Goal: Task Accomplishment & Management: Manage account settings

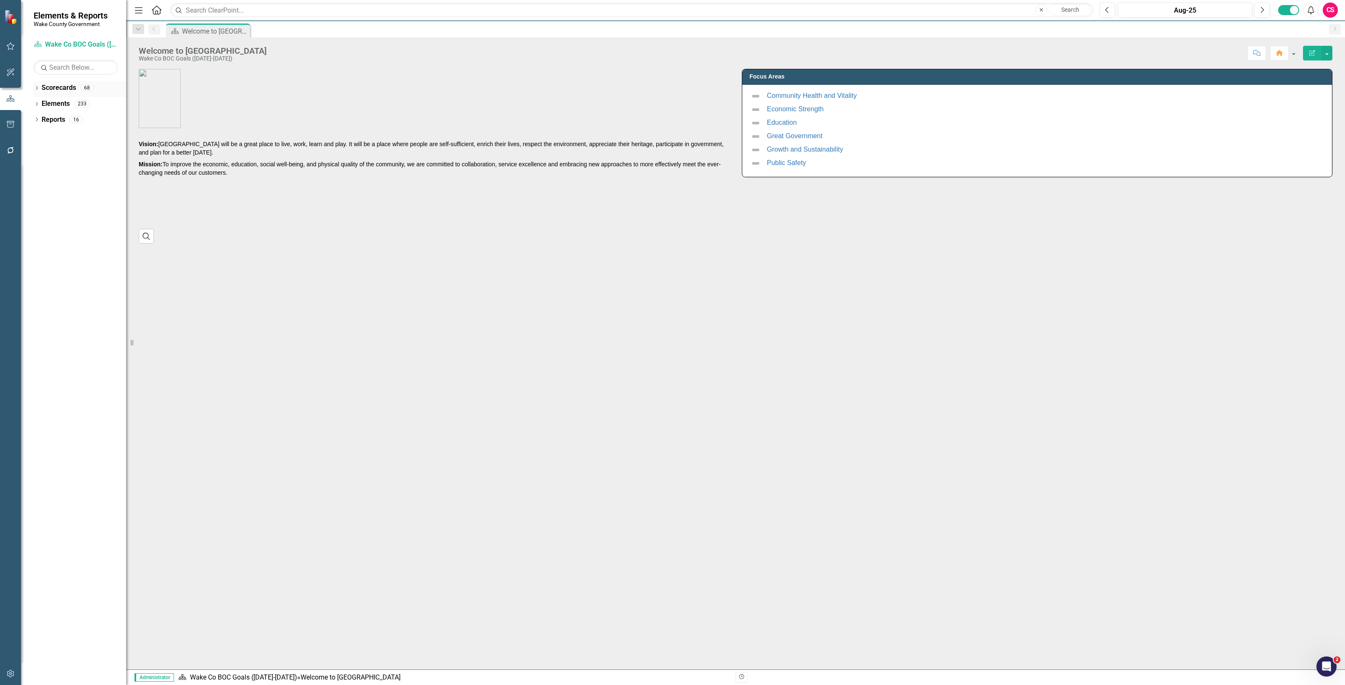
click at [50, 91] on link "Scorecards" at bounding box center [59, 88] width 34 height 10
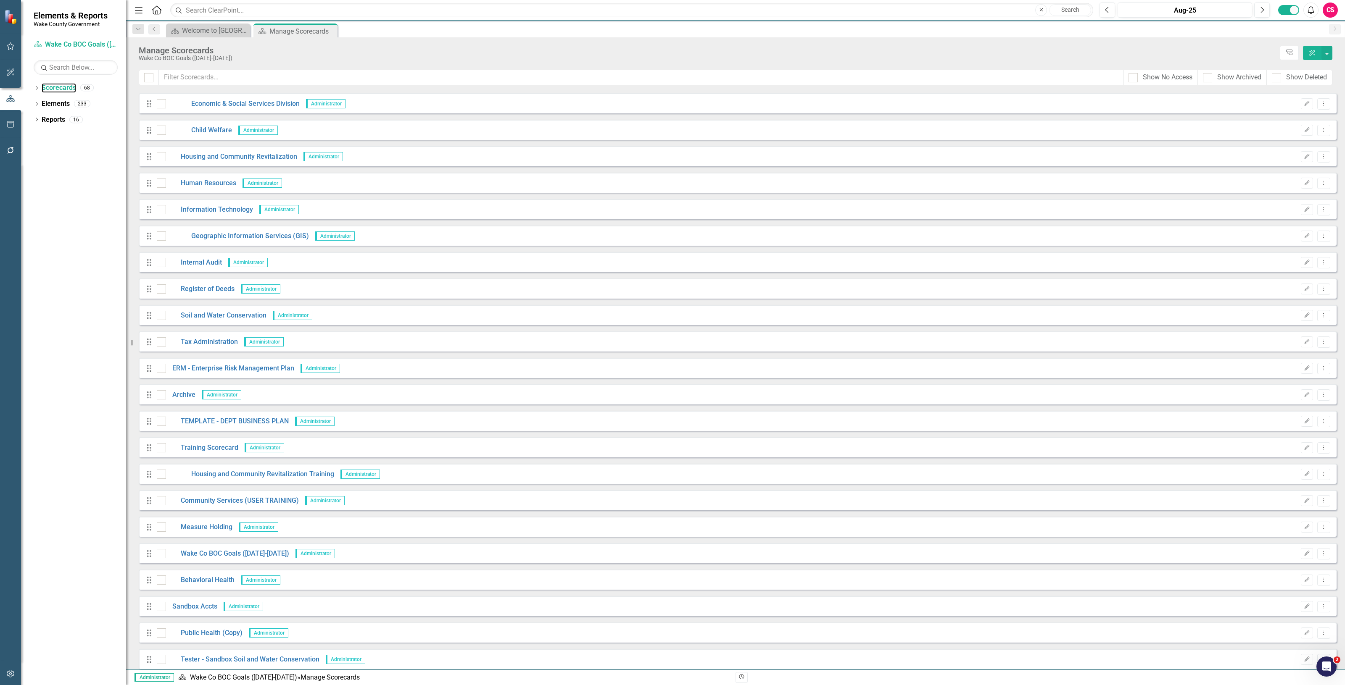
scroll to position [1222, 0]
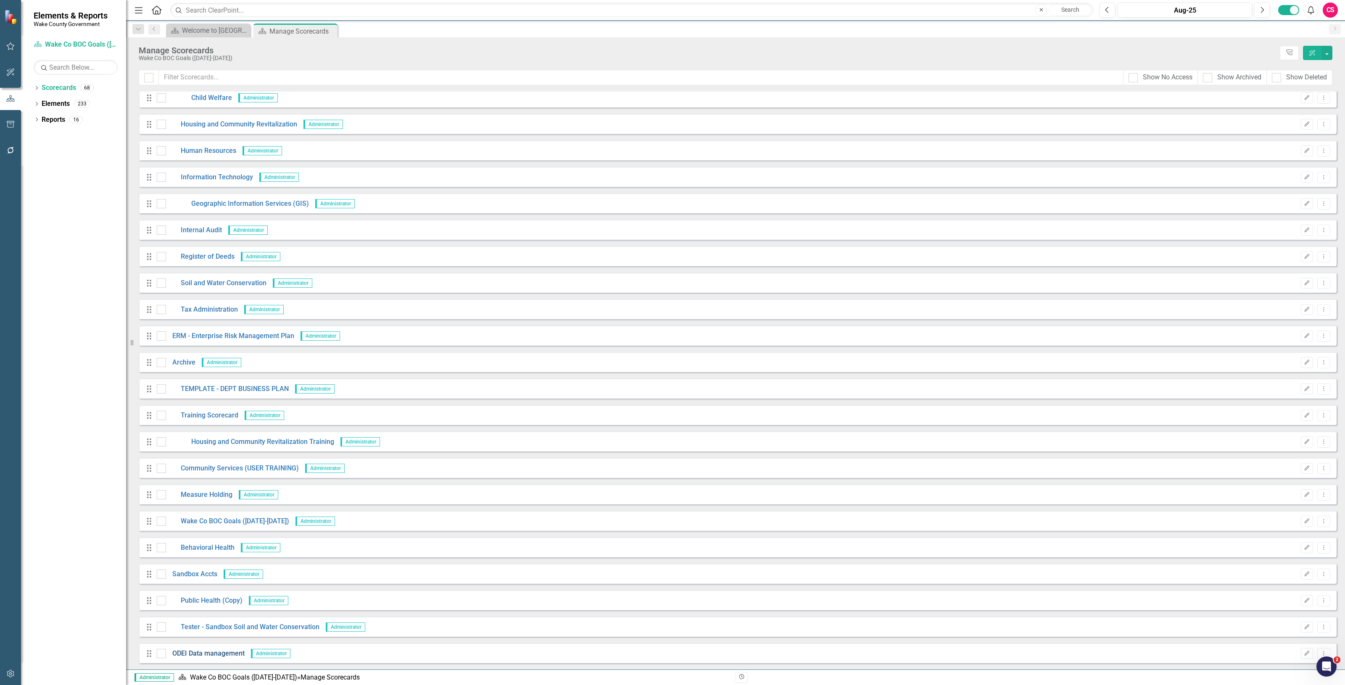
click at [189, 651] on link "ODEI Data management" at bounding box center [205, 654] width 79 height 10
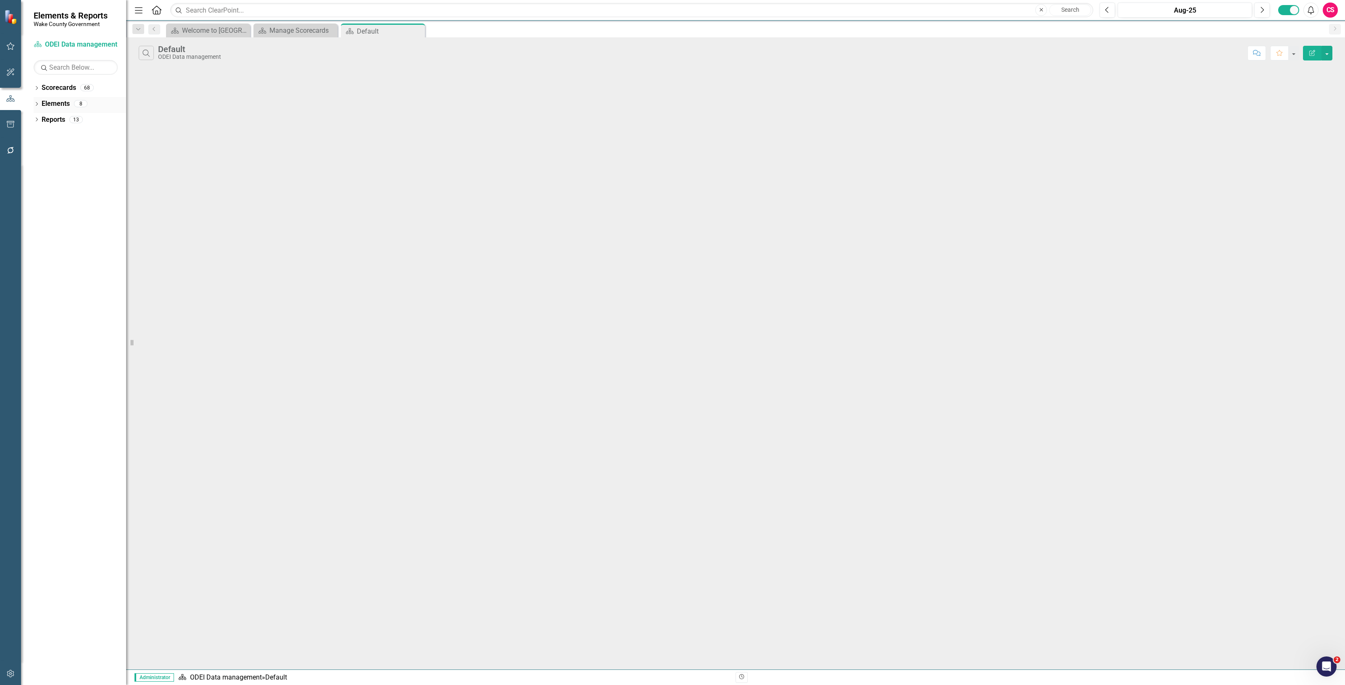
click at [55, 101] on link "Elements" at bounding box center [56, 104] width 28 height 10
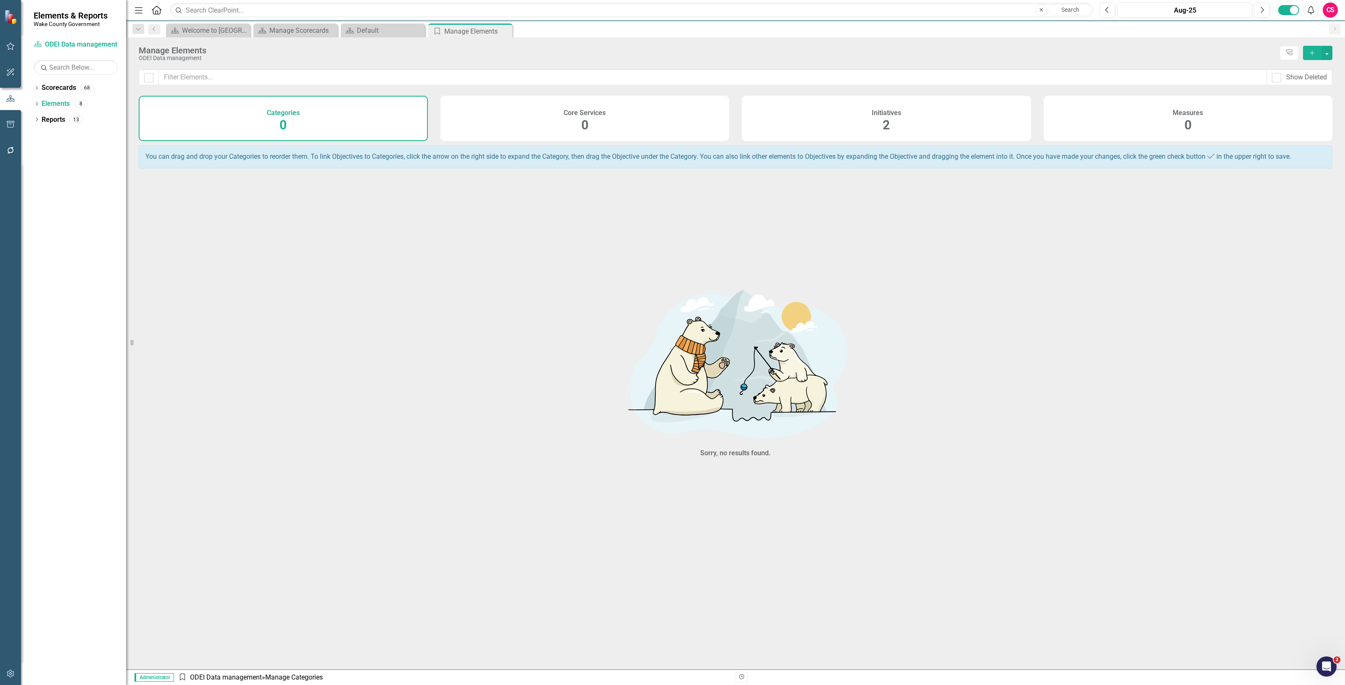
click at [818, 101] on div "Initiatives 2" at bounding box center [886, 118] width 289 height 45
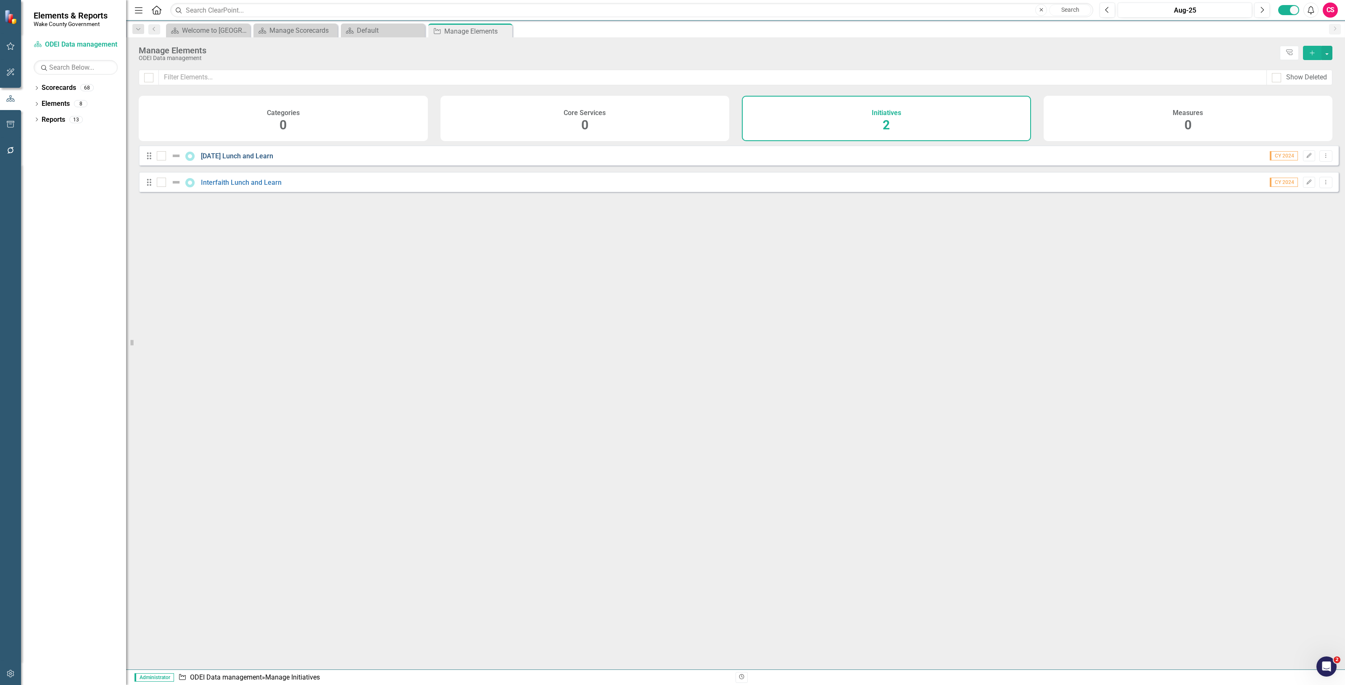
click at [265, 160] on link "Juneteenth Lunch and Learn" at bounding box center [237, 156] width 72 height 8
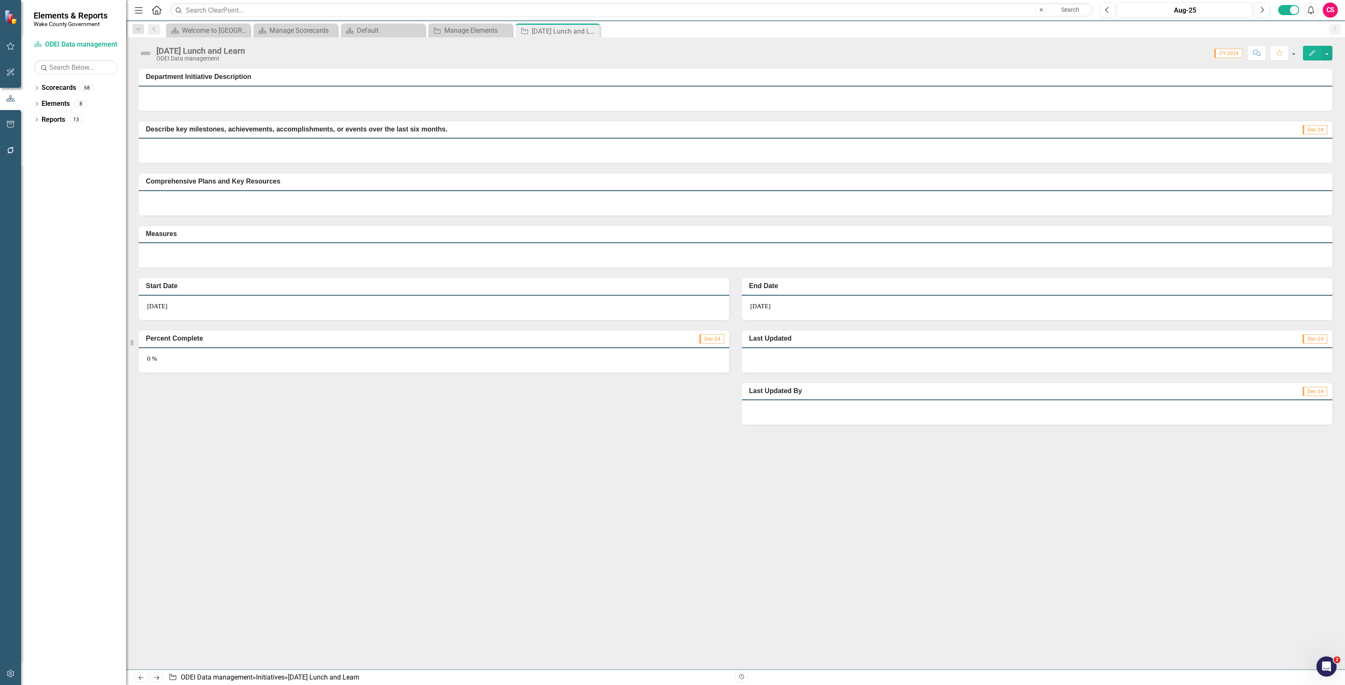
click at [157, 679] on icon "Next" at bounding box center [156, 677] width 7 height 5
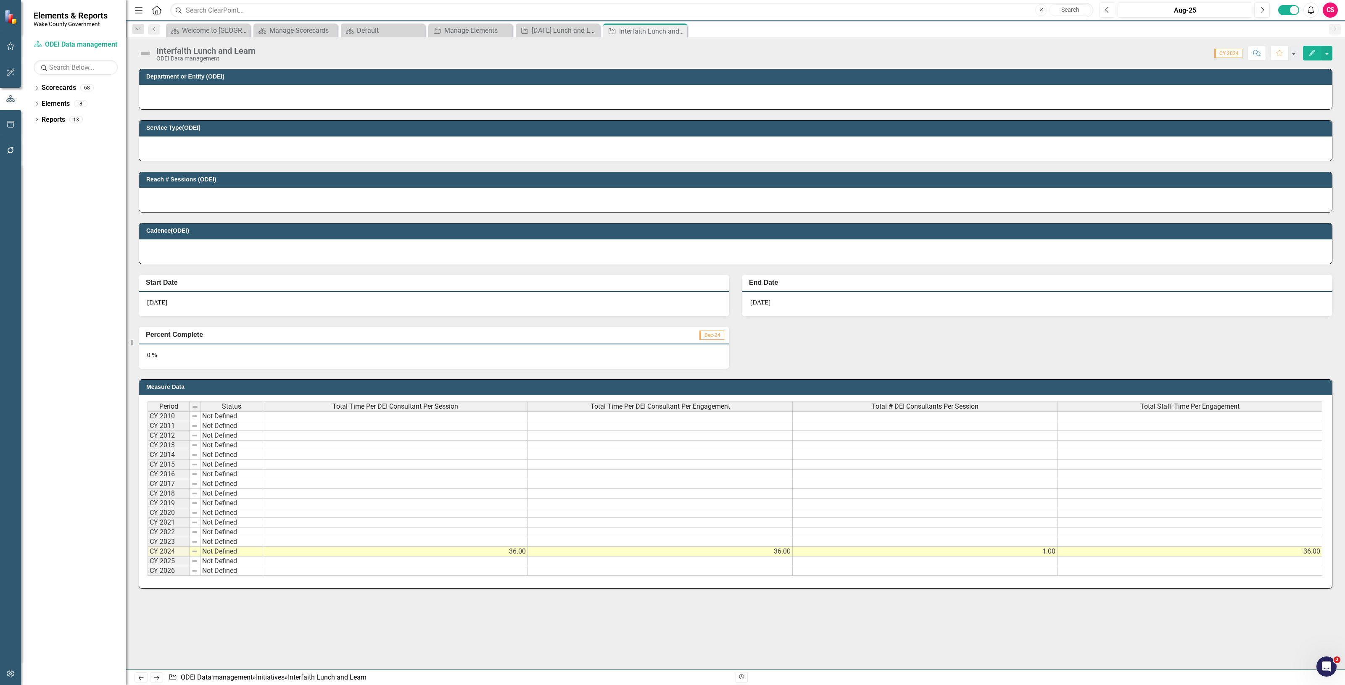
click at [171, 95] on div at bounding box center [735, 97] width 1193 height 24
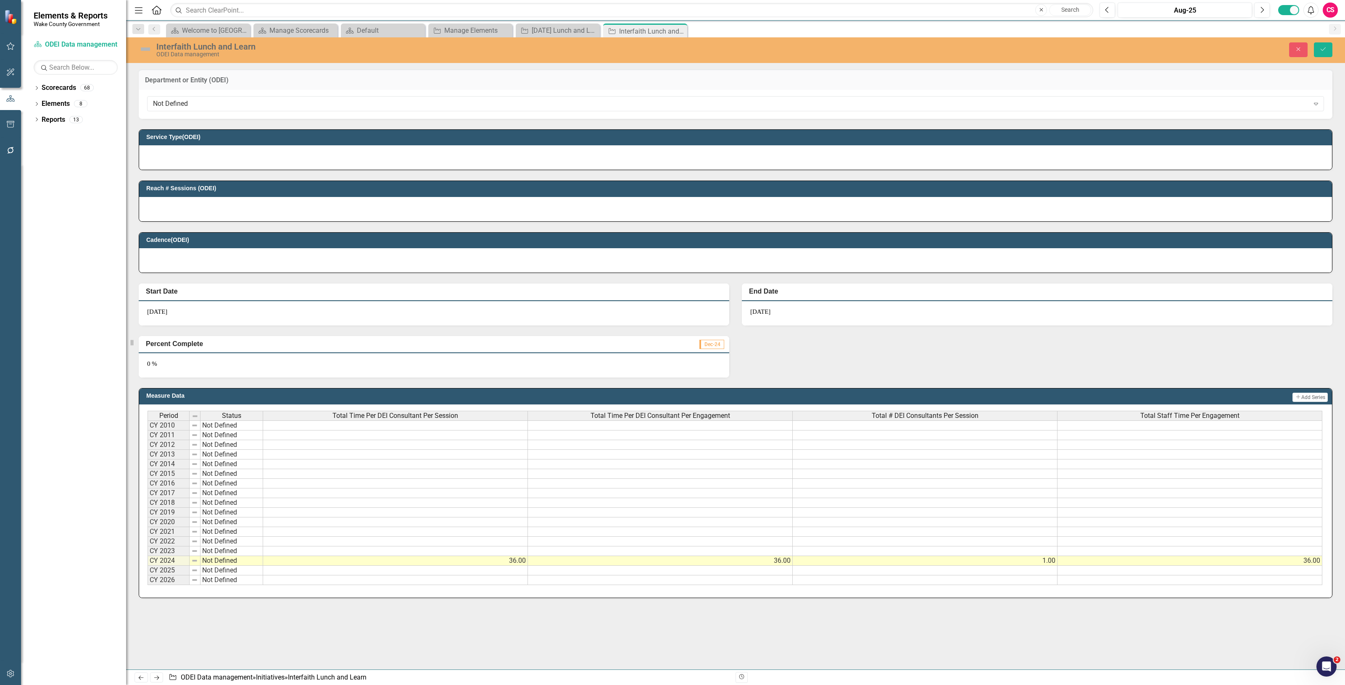
click at [171, 95] on div "Not Defined Expand" at bounding box center [736, 104] width 1194 height 29
click at [177, 98] on div "Not Defined Expand" at bounding box center [735, 103] width 1177 height 15
click at [213, 100] on div "Not Defined" at bounding box center [731, 104] width 1156 height 10
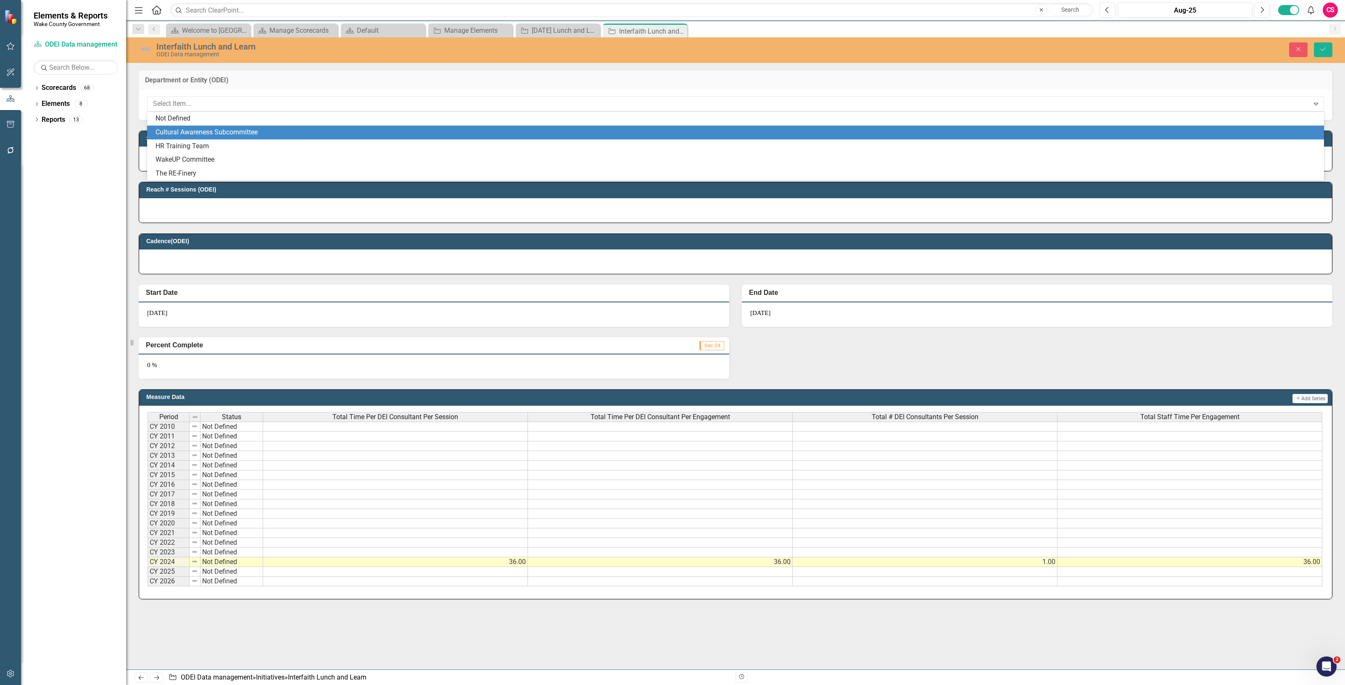
click at [240, 135] on div "Cultural Awareness Subcommittee" at bounding box center [736, 133] width 1163 height 10
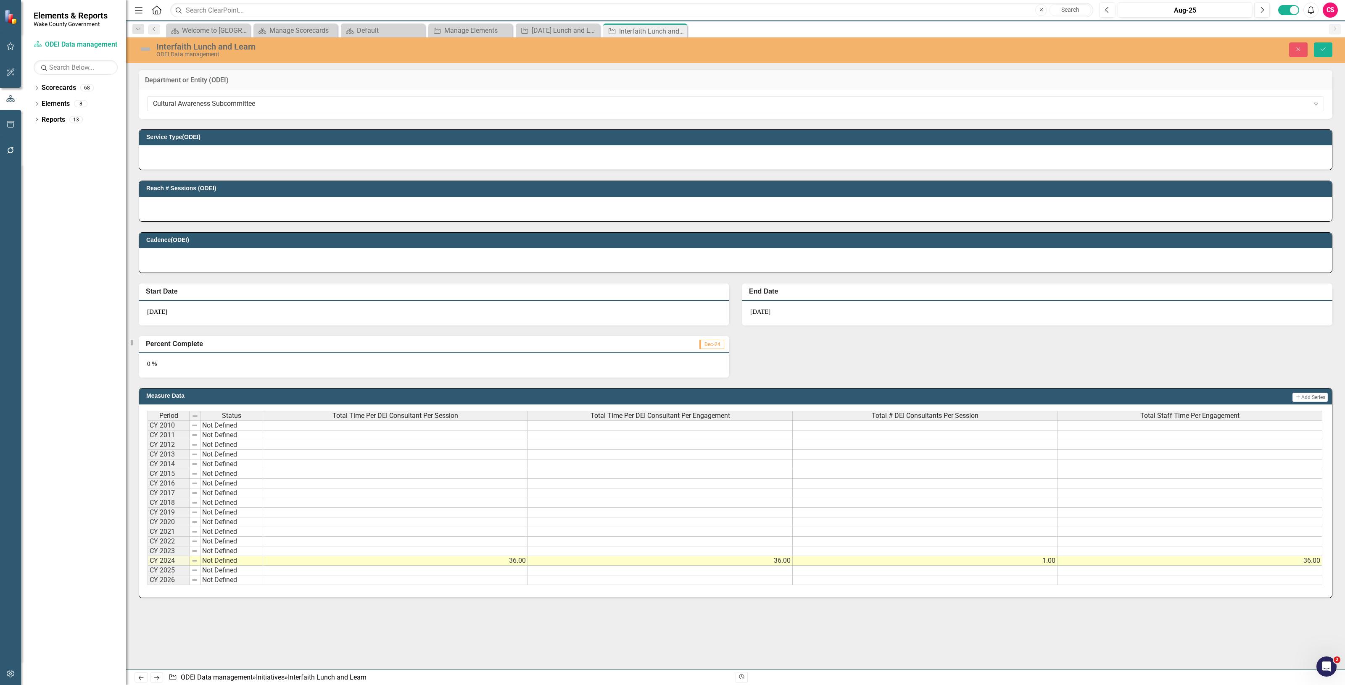
click at [181, 150] on div at bounding box center [735, 157] width 1193 height 24
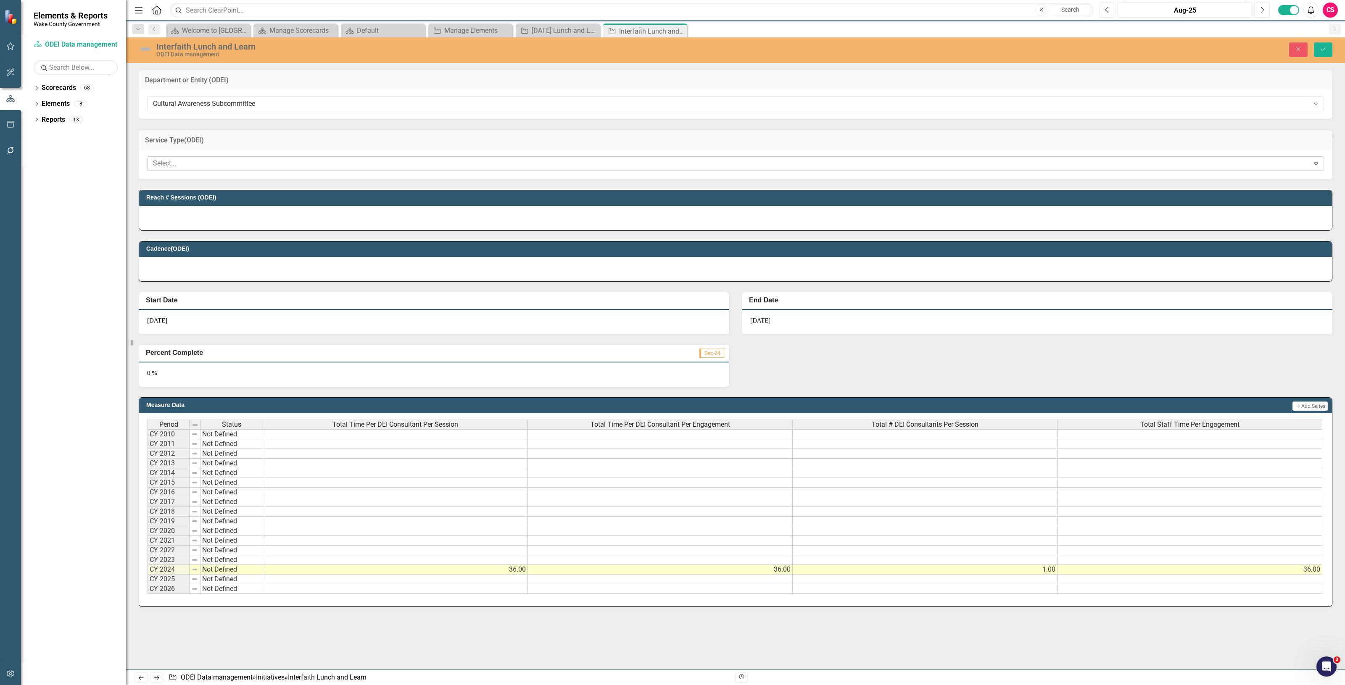
click at [184, 162] on div at bounding box center [730, 163] width 1160 height 11
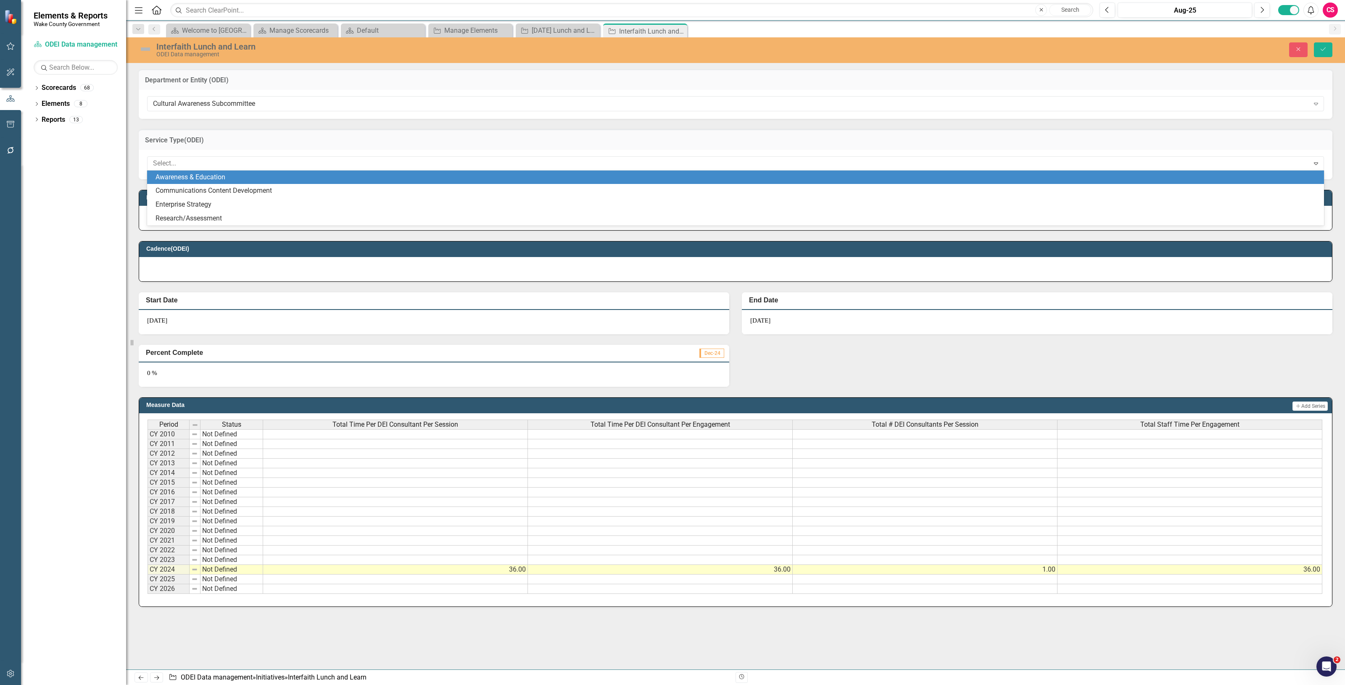
click at [192, 177] on div "Awareness & Education" at bounding box center [736, 178] width 1163 height 10
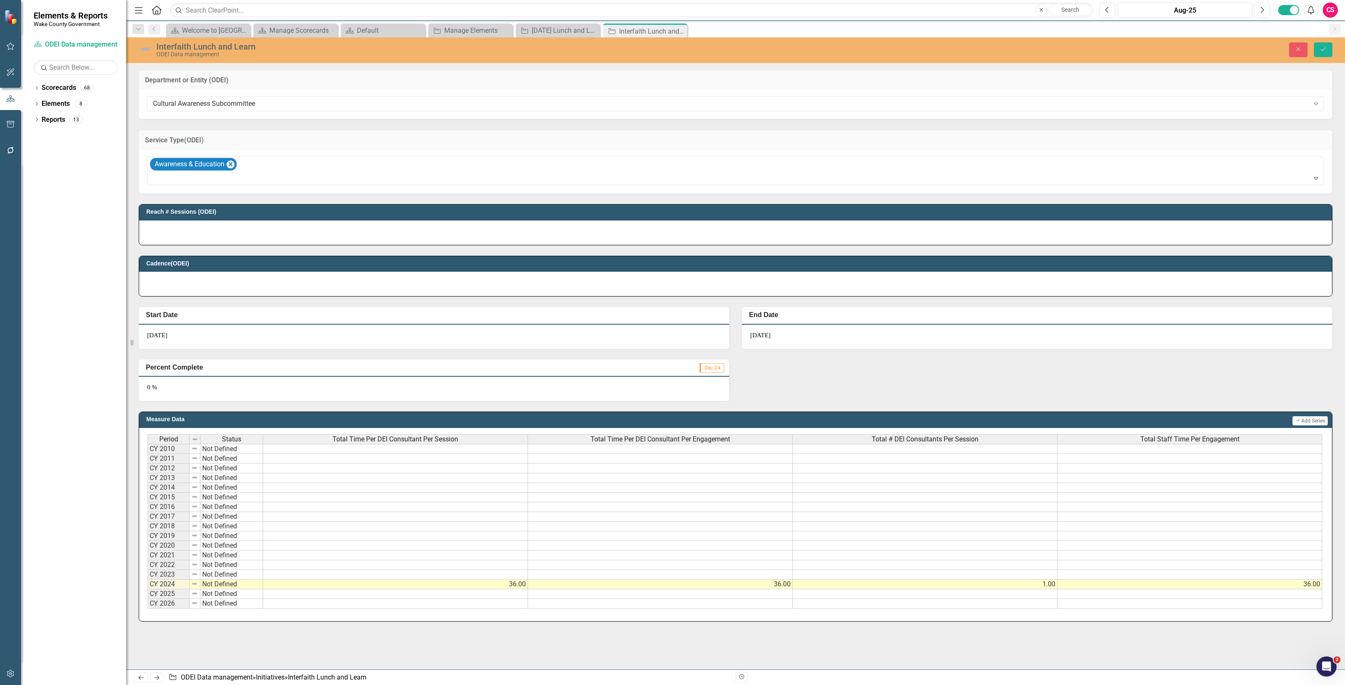
click at [221, 227] on div at bounding box center [735, 233] width 1193 height 24
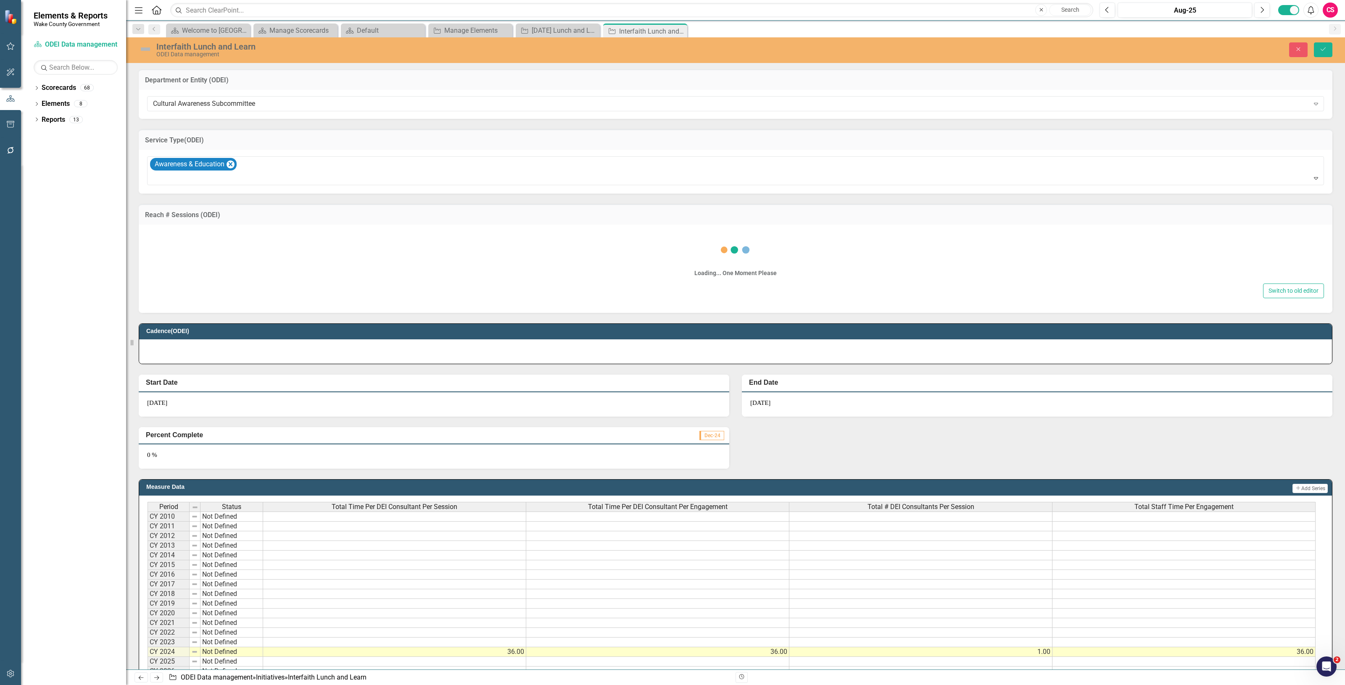
click at [221, 284] on div "Switch to old editor" at bounding box center [735, 291] width 1177 height 15
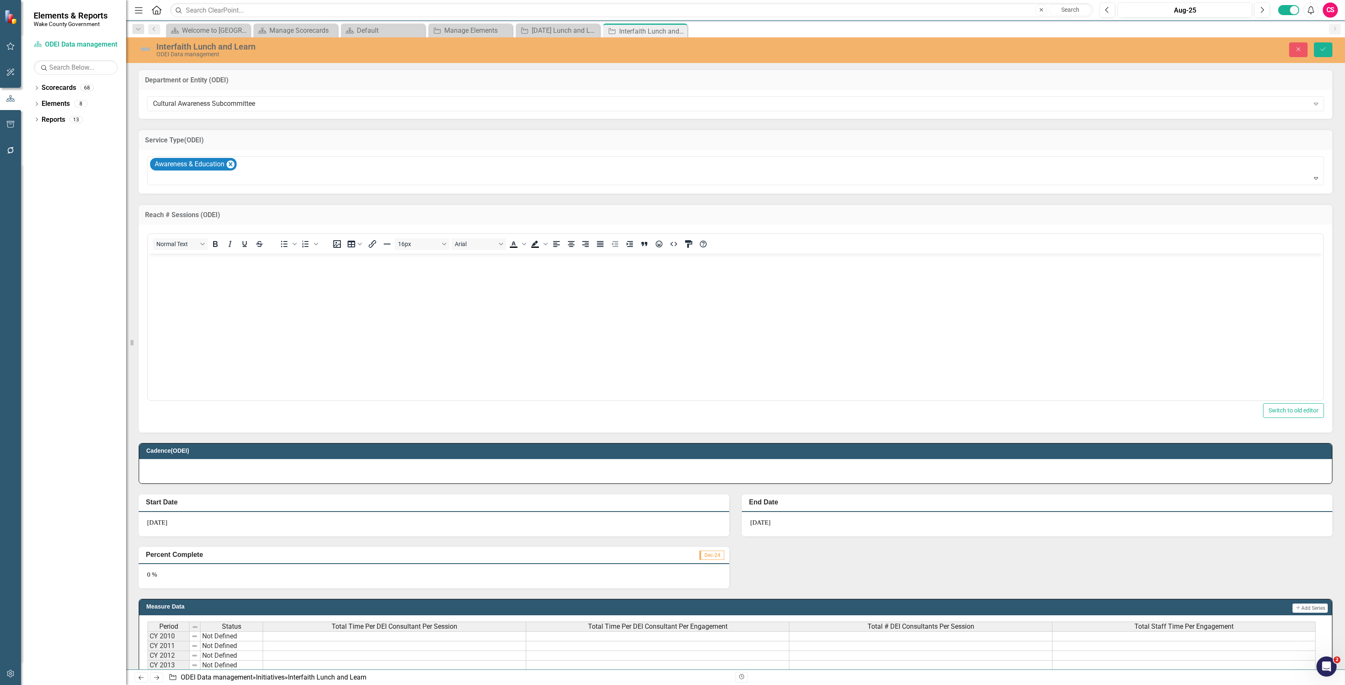
click at [228, 302] on body "Rich Text Area. Press ALT-0 for help." at bounding box center [735, 316] width 1175 height 126
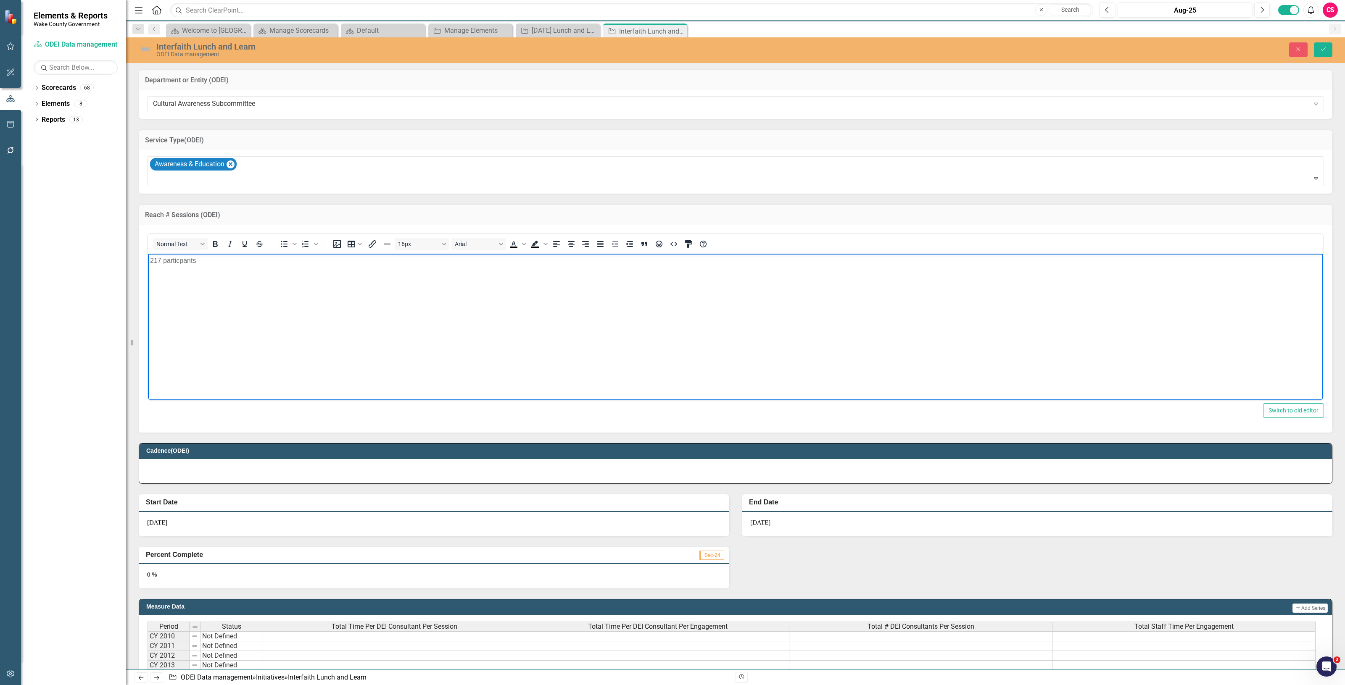
click at [188, 256] on p "217 particpants" at bounding box center [735, 261] width 1171 height 10
click at [199, 473] on div at bounding box center [735, 471] width 1193 height 24
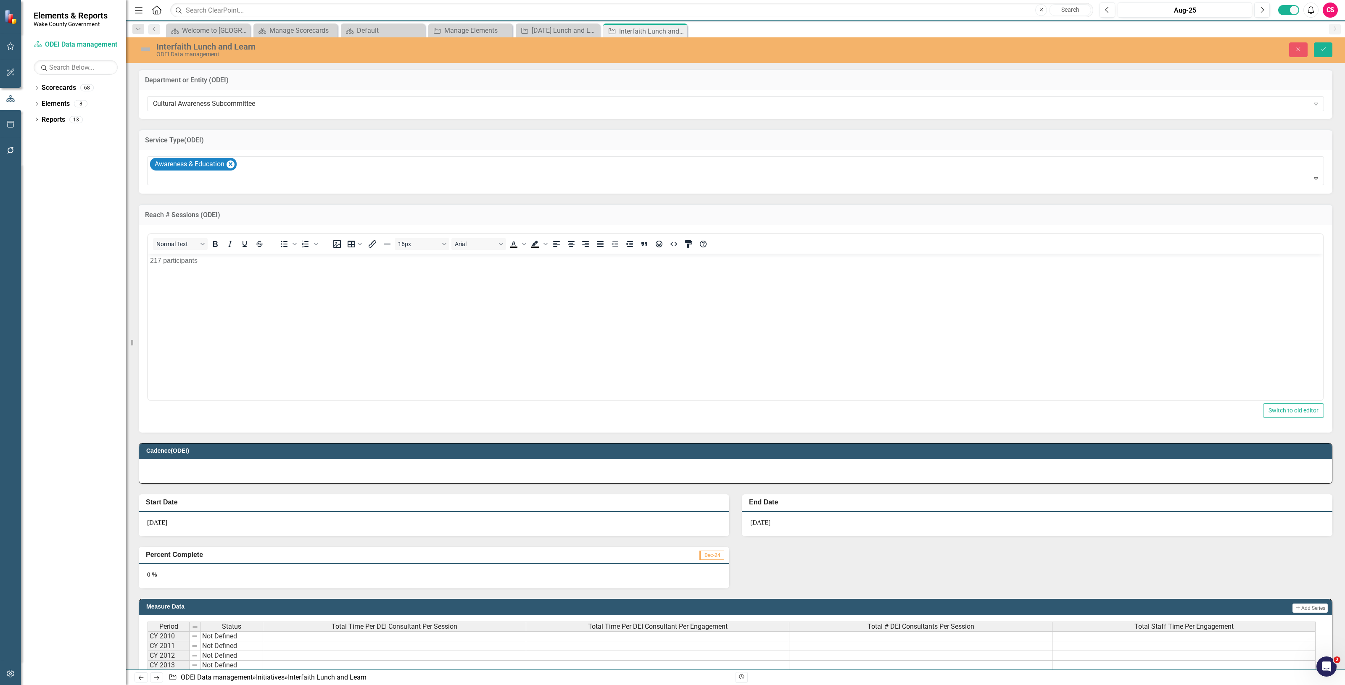
click at [199, 473] on div at bounding box center [735, 471] width 1193 height 24
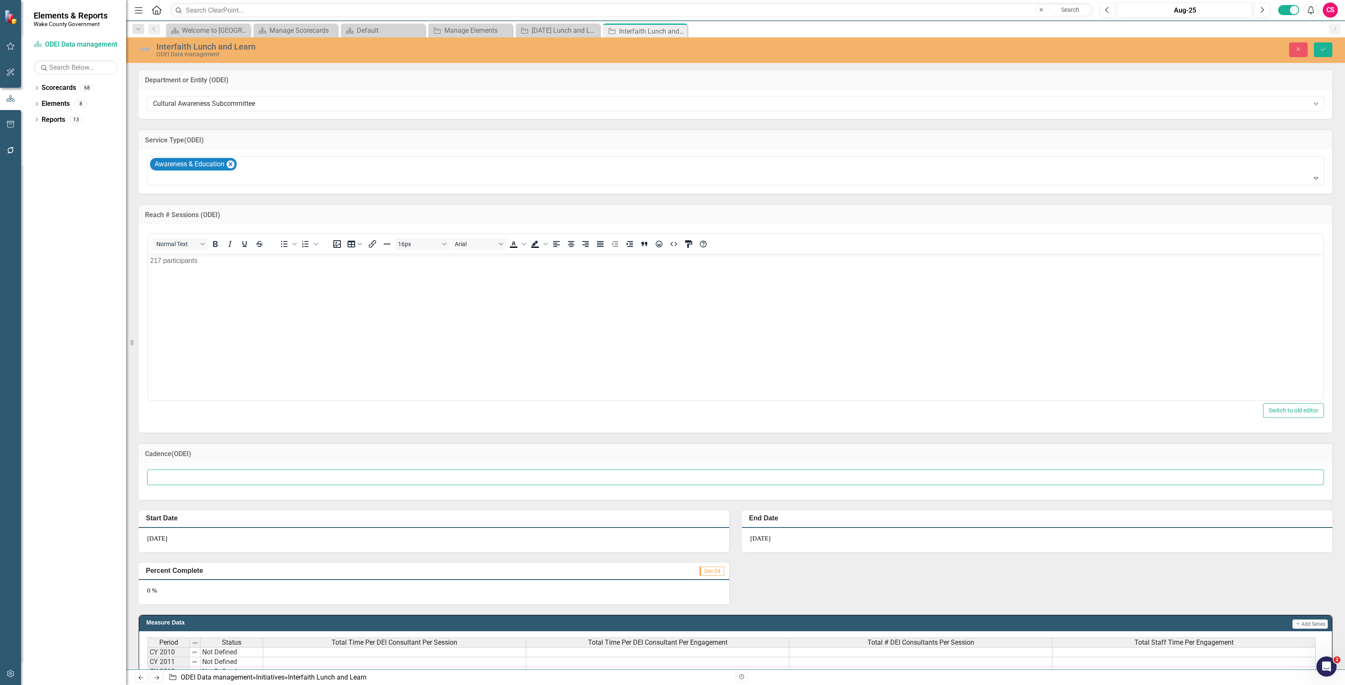
click at [199, 473] on input "text" at bounding box center [735, 478] width 1177 height 16
click at [188, 469] on div at bounding box center [736, 482] width 1194 height 37
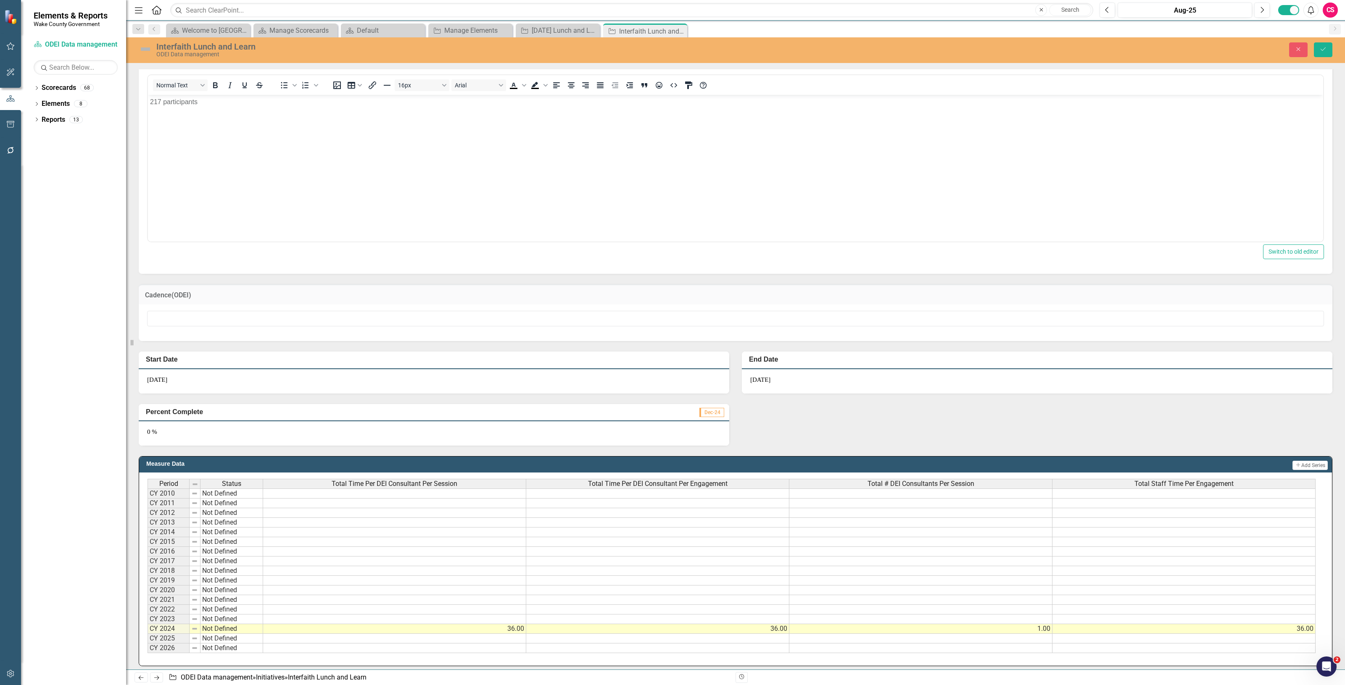
scroll to position [169, 0]
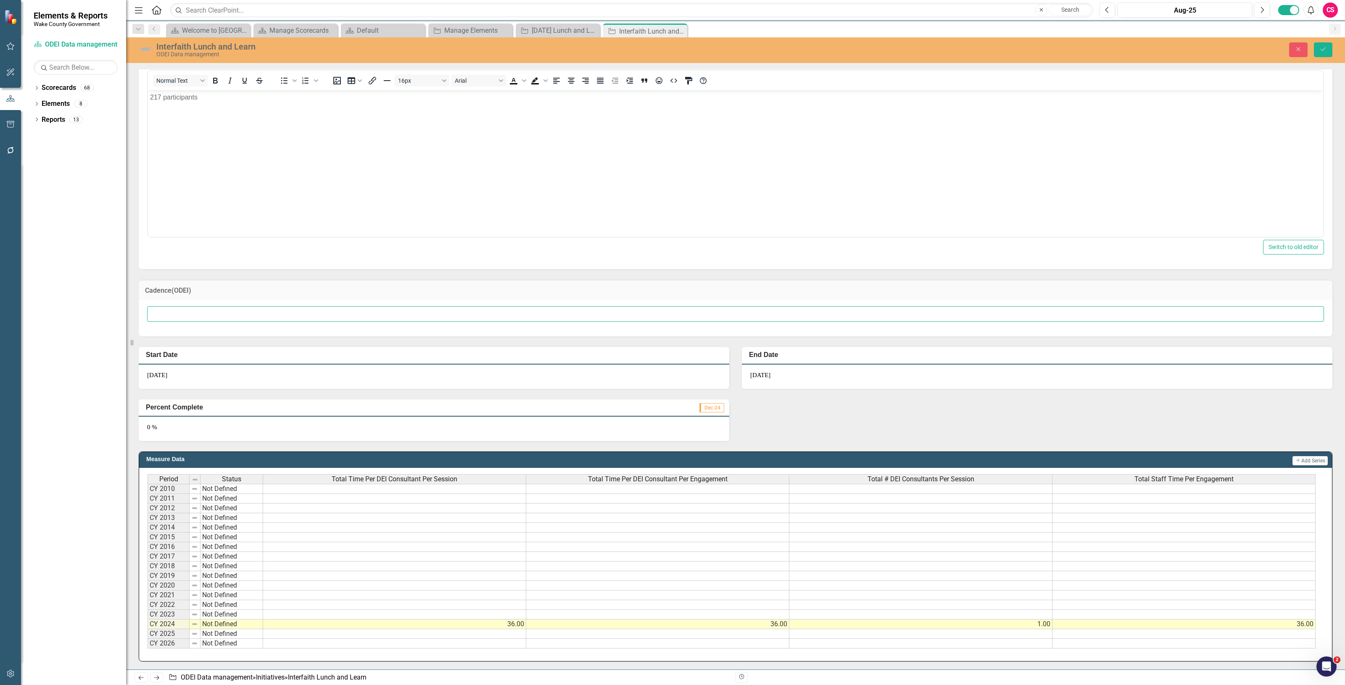
click at [228, 310] on input "text" at bounding box center [735, 314] width 1177 height 16
type input "One time"
click at [480, 375] on div "9/1/25" at bounding box center [434, 377] width 590 height 24
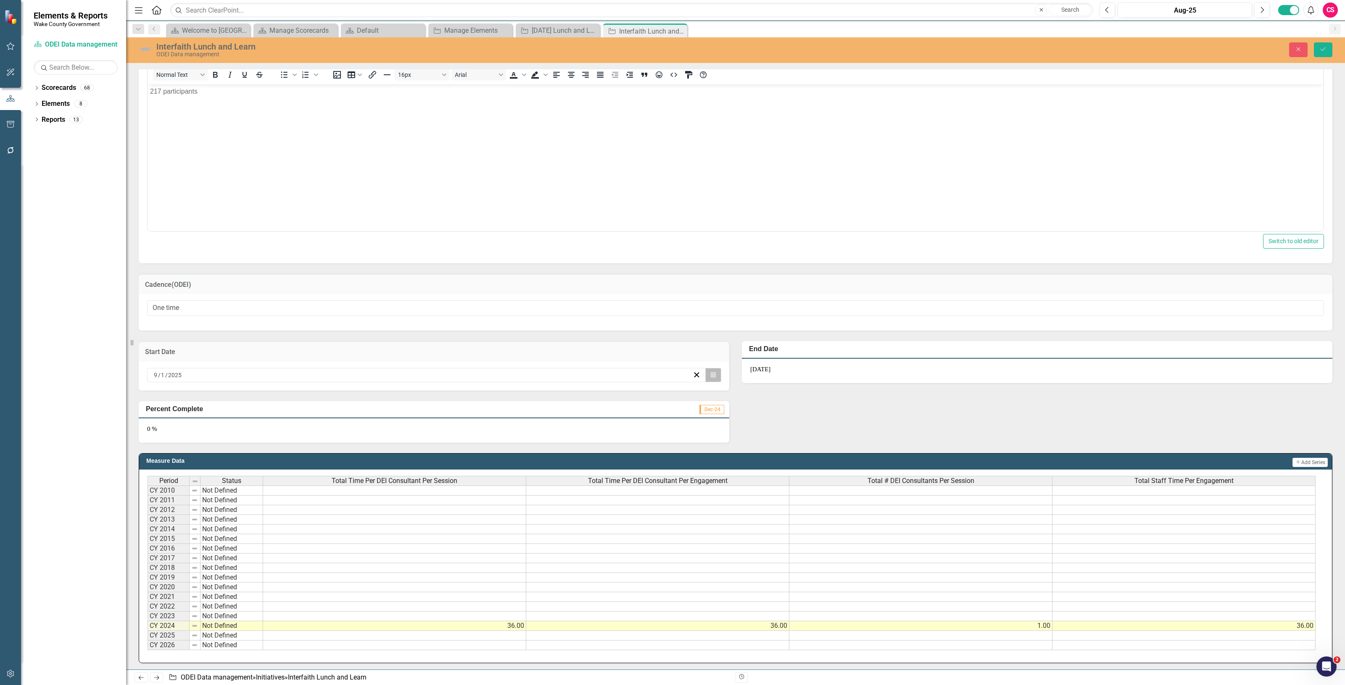
click at [705, 374] on button "Calendar" at bounding box center [713, 375] width 16 height 14
click at [360, 397] on button "«" at bounding box center [361, 396] width 18 height 18
click at [371, 394] on button "‹" at bounding box center [379, 396] width 18 height 18
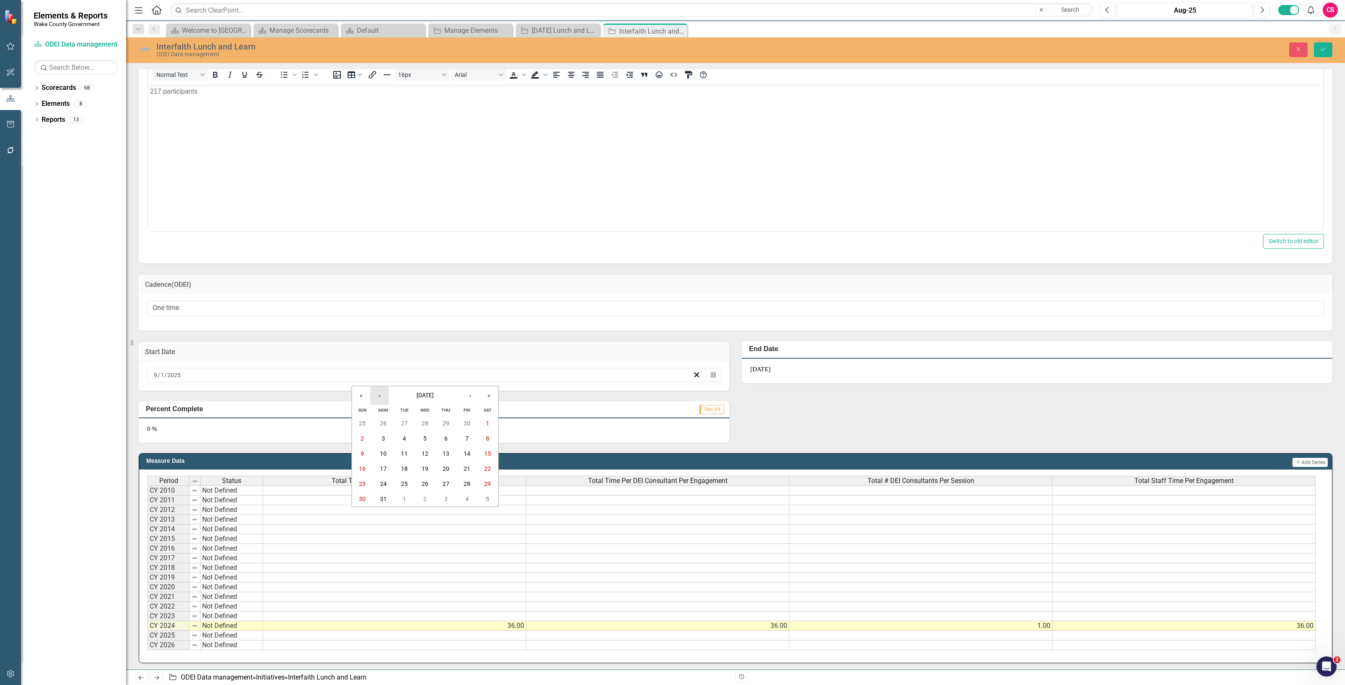
click at [371, 394] on button "‹" at bounding box center [379, 396] width 18 height 18
drag, startPoint x: 371, startPoint y: 394, endPoint x: 361, endPoint y: 394, distance: 10.1
click at [361, 394] on div "« ‹ June 2023 › »" at bounding box center [425, 396] width 146 height 18
click at [388, 394] on button "‹" at bounding box center [379, 396] width 18 height 18
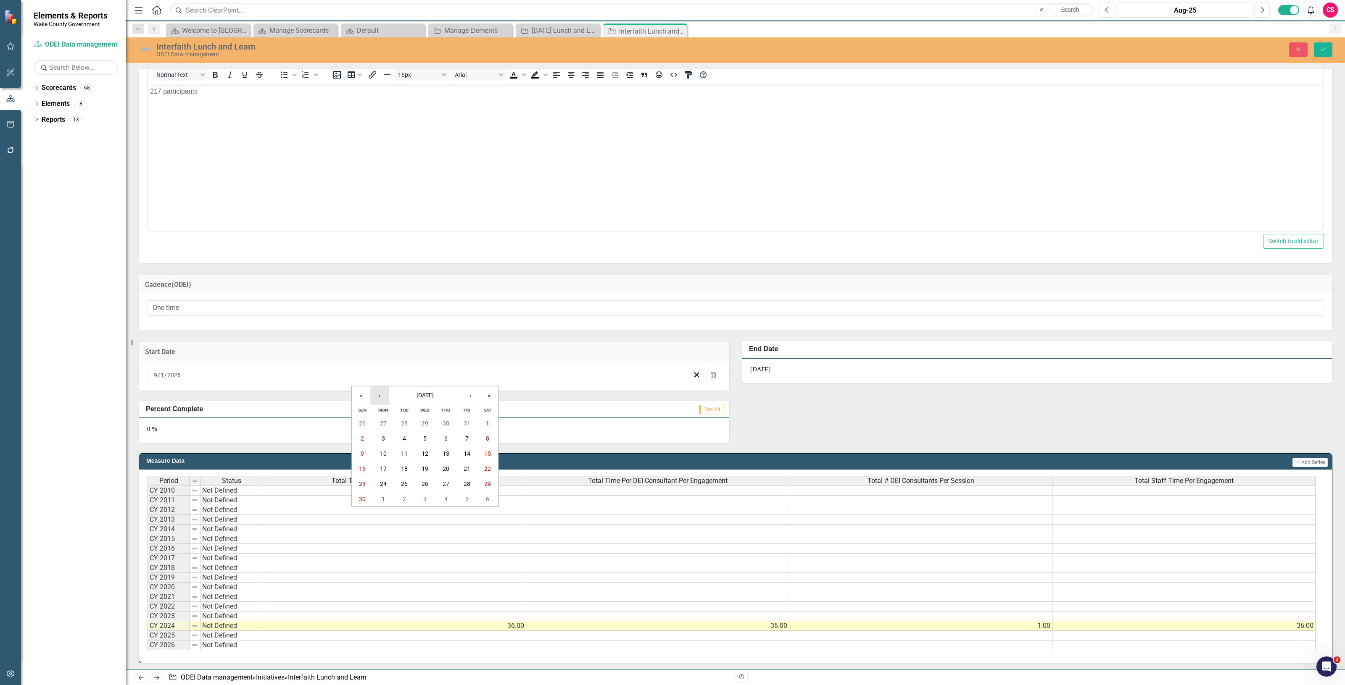
click at [388, 394] on button "‹" at bounding box center [379, 396] width 18 height 18
click at [464, 395] on button "›" at bounding box center [470, 396] width 18 height 18
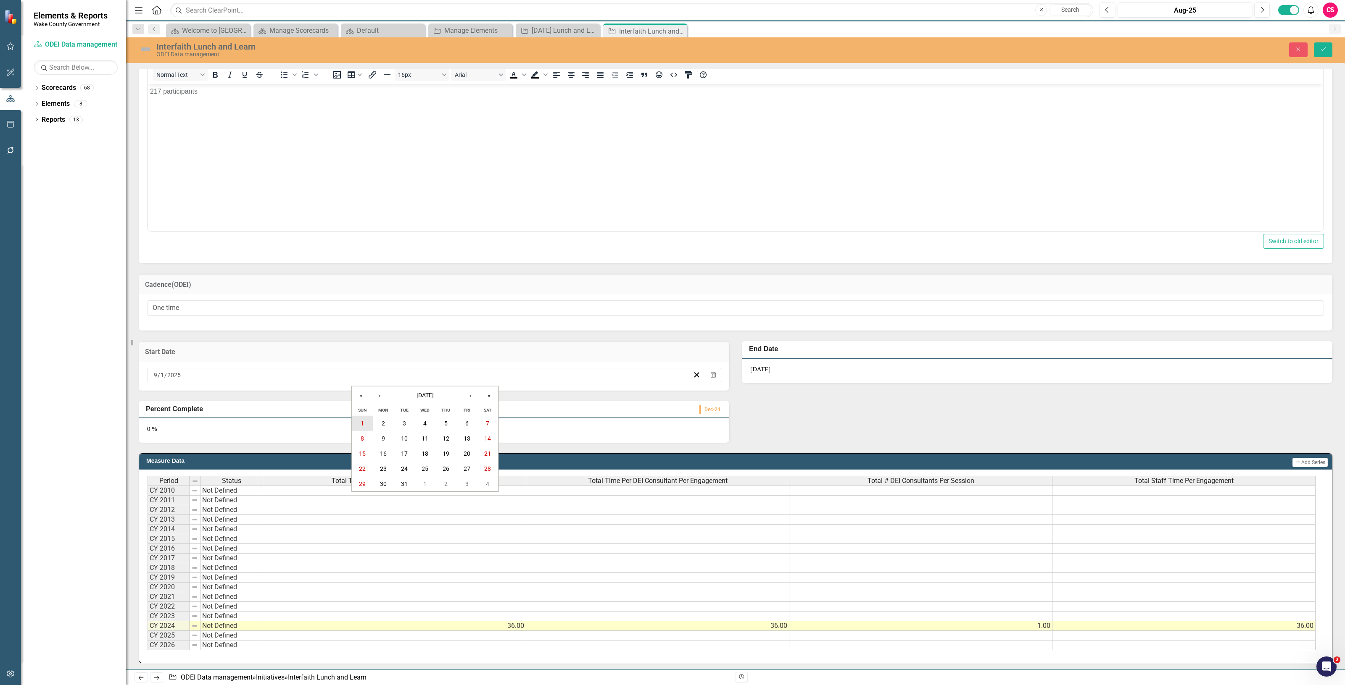
click at [362, 424] on abbr "1" at bounding box center [362, 423] width 3 height 7
drag, startPoint x: 1320, startPoint y: 47, endPoint x: 1311, endPoint y: 40, distance: 11.3
click at [1320, 47] on icon "Save" at bounding box center [1323, 49] width 8 height 6
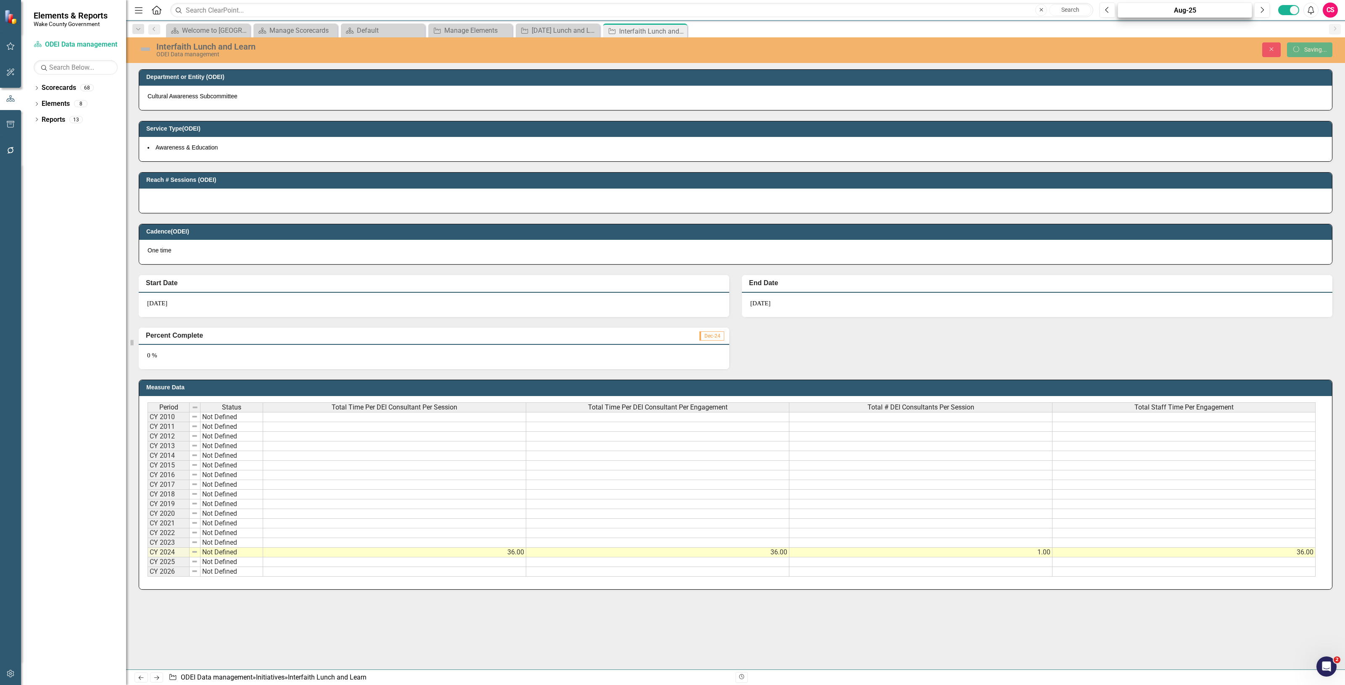
scroll to position [0, 0]
